Goal: Information Seeking & Learning: Find specific page/section

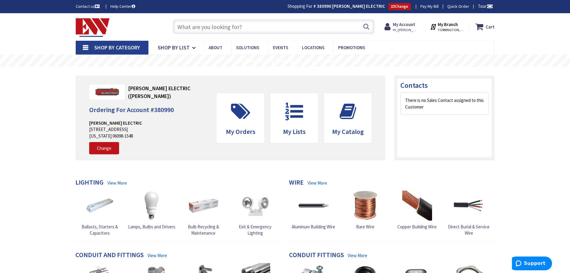
click at [194, 28] on input "text" at bounding box center [274, 26] width 202 height 15
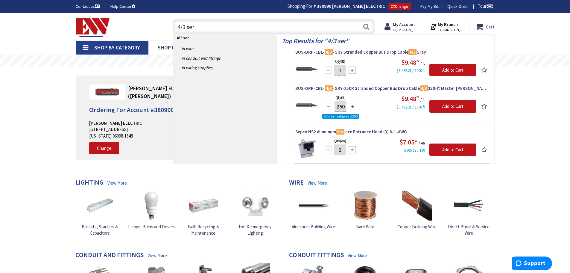
click at [185, 26] on input "4/3 ser" at bounding box center [274, 26] width 202 height 15
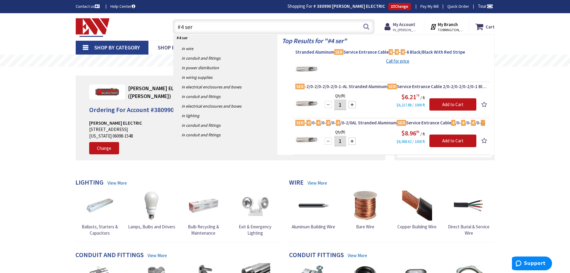
type input "#4 ser"
click at [425, 51] on span "Stranded Aluminum SER Service Entrance Cable 4 - 4 - 4 -6 Black/Black With Red …" at bounding box center [391, 52] width 193 height 6
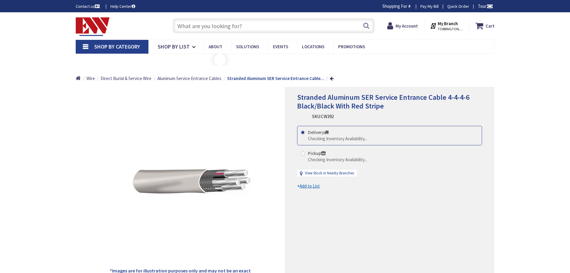
type input "[GEOGRAPHIC_DATA], [GEOGRAPHIC_DATA]"
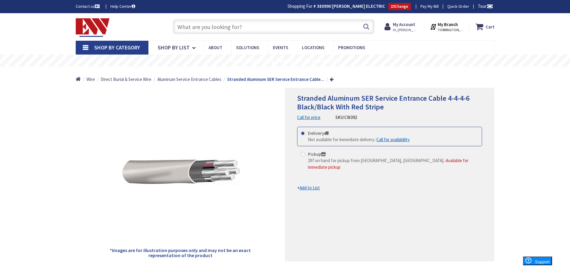
click at [189, 27] on input "text" at bounding box center [274, 26] width 202 height 15
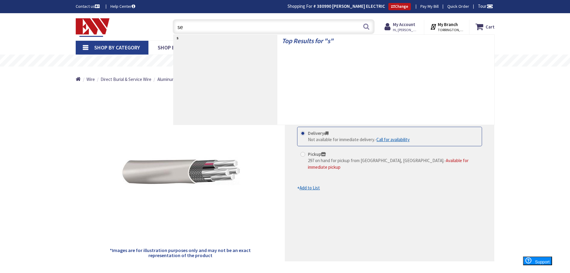
type input "ser"
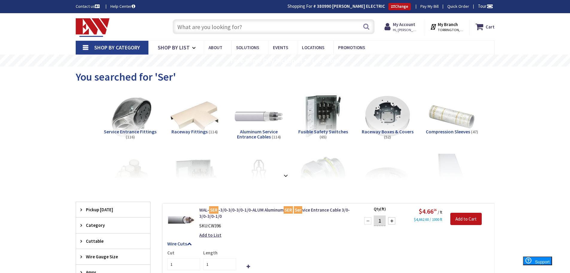
click at [100, 28] on img at bounding box center [93, 27] width 34 height 19
